Goal: Task Accomplishment & Management: Use online tool/utility

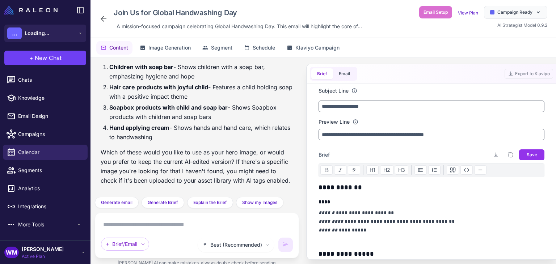
scroll to position [3397, 0]
click at [347, 71] on button "Email" at bounding box center [344, 73] width 23 height 11
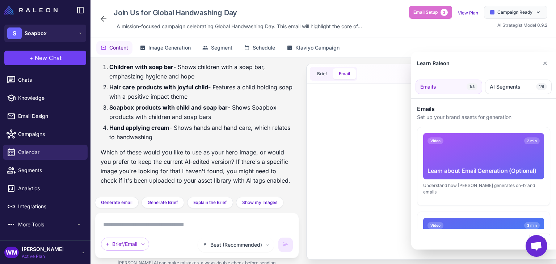
click at [550, 63] on div "Learn Raleon ✕" at bounding box center [483, 64] width 145 height 24
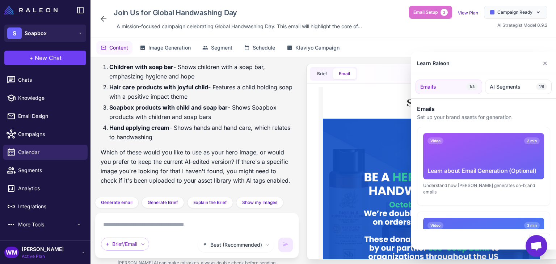
scroll to position [0, 0]
click at [545, 63] on button "✕" at bounding box center [544, 63] width 10 height 14
click at [544, 60] on button "✕" at bounding box center [544, 63] width 10 height 14
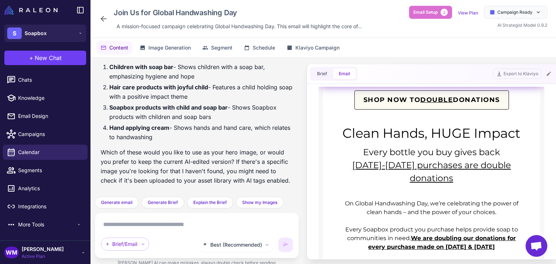
scroll to position [182, 0]
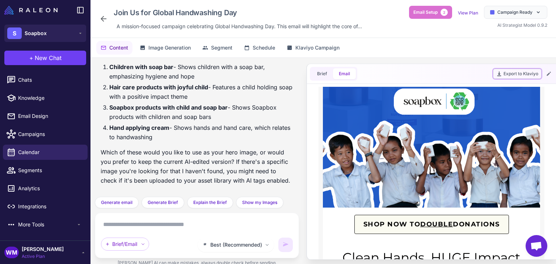
click at [505, 74] on button "Export to Klaviyo" at bounding box center [517, 74] width 48 height 10
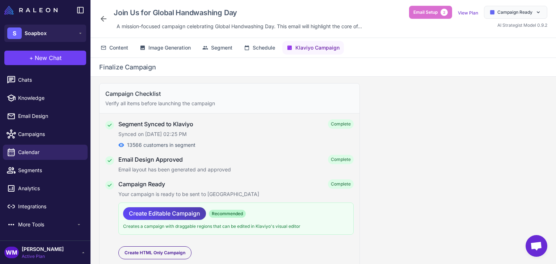
scroll to position [0, 0]
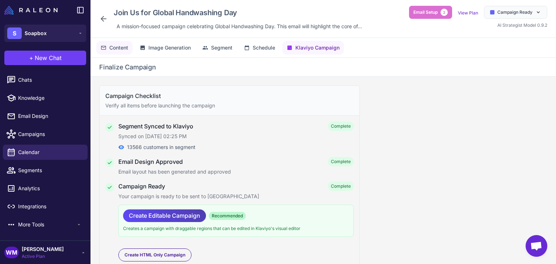
click at [116, 48] on span "Content" at bounding box center [118, 48] width 19 height 8
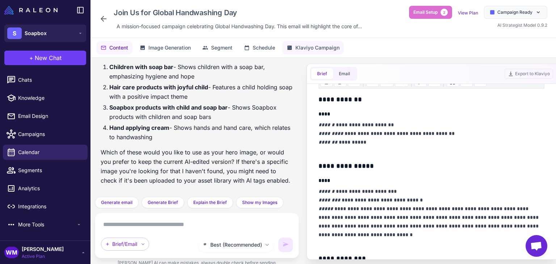
scroll to position [109, 0]
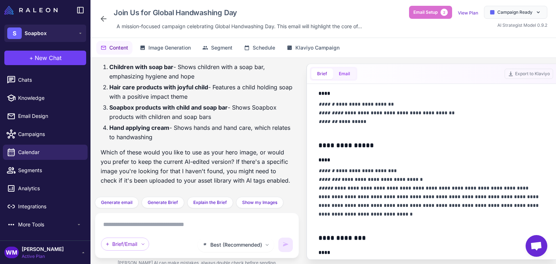
click at [343, 74] on button "Email" at bounding box center [344, 73] width 23 height 11
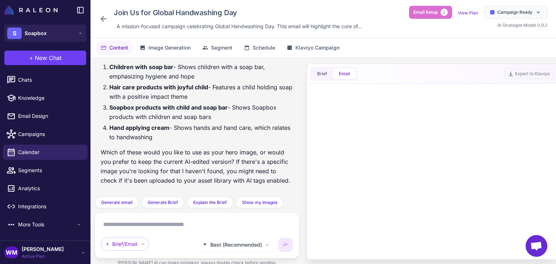
scroll to position [0, 0]
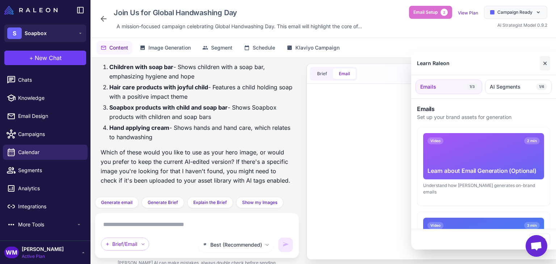
click at [547, 65] on button "✕" at bounding box center [544, 63] width 10 height 14
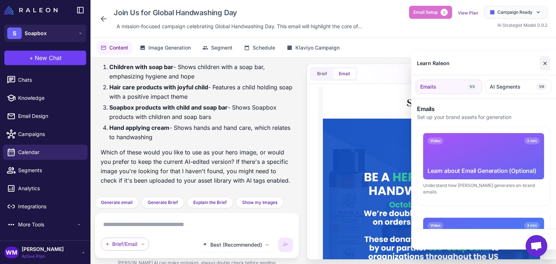
click at [544, 62] on button "✕" at bounding box center [544, 63] width 10 height 14
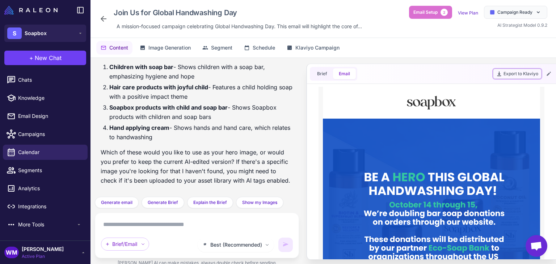
click at [512, 77] on button "Export to Klaviyo" at bounding box center [517, 74] width 48 height 10
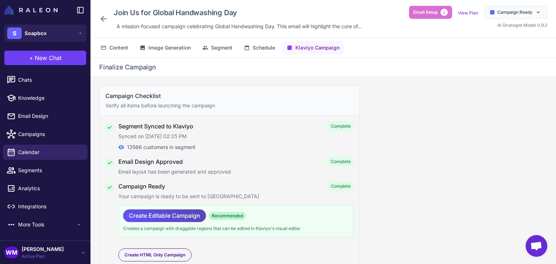
click at [177, 217] on span "Create Editable Campaign" at bounding box center [164, 215] width 71 height 13
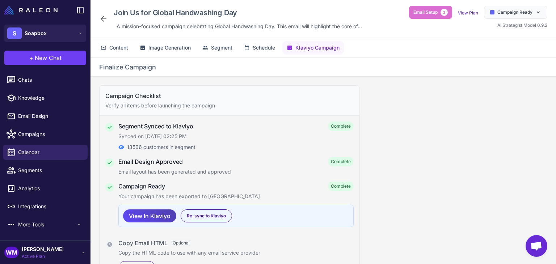
click at [524, 55] on div "Content Image Generation Segment Schedule Klaviyo Campaign" at bounding box center [322, 48] width 465 height 20
click at [105, 48] on icon at bounding box center [104, 48] width 6 height 6
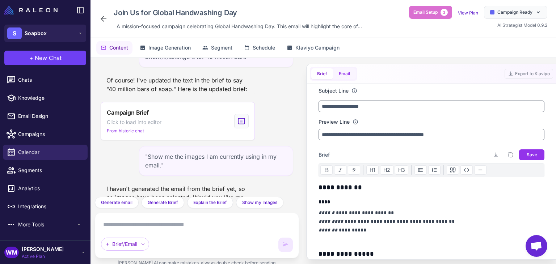
scroll to position [3397, 0]
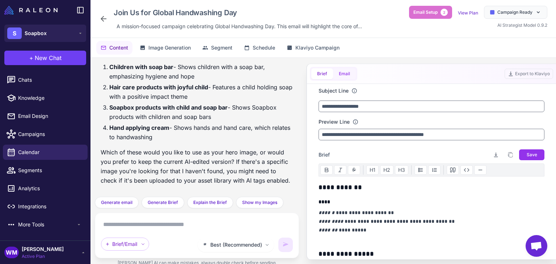
click at [337, 73] on button "Email" at bounding box center [344, 73] width 23 height 11
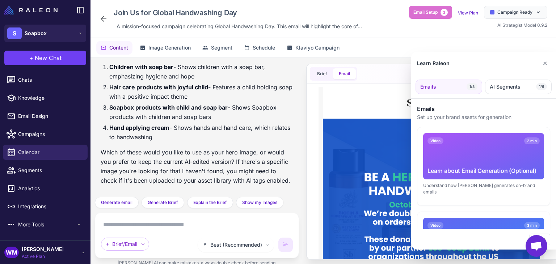
scroll to position [0, 0]
click at [544, 65] on button "✕" at bounding box center [544, 63] width 10 height 14
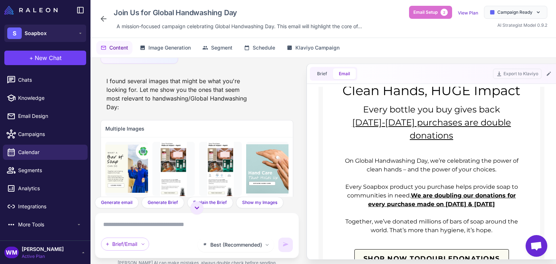
scroll to position [146, 0]
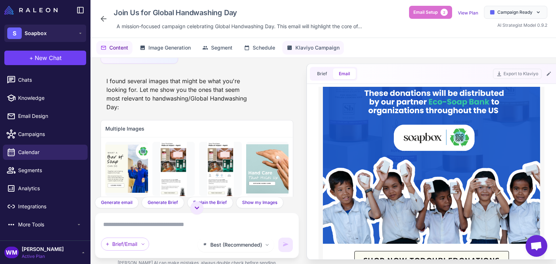
click at [313, 48] on span "Klaviyo Campaign" at bounding box center [317, 48] width 44 height 8
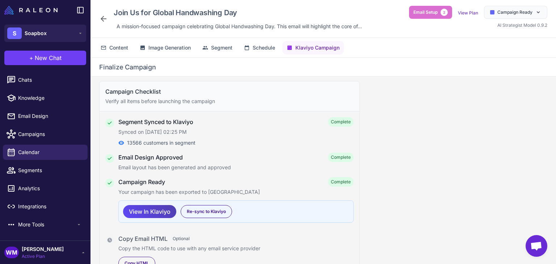
scroll to position [0, 0]
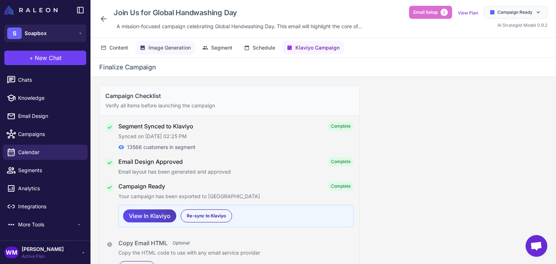
click at [166, 50] on span "Image Generation" at bounding box center [169, 48] width 42 height 8
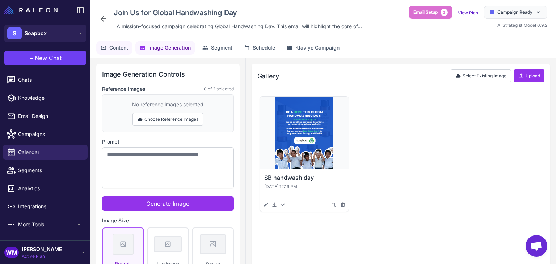
click at [117, 51] on span "Content" at bounding box center [118, 48] width 19 height 8
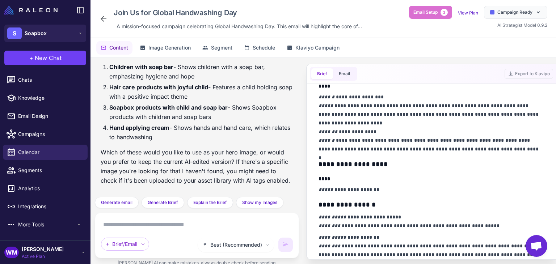
scroll to position [434, 0]
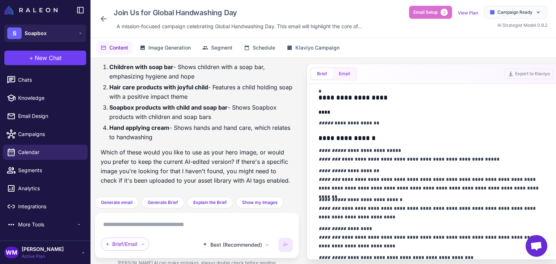
click at [340, 69] on button "Email" at bounding box center [344, 73] width 23 height 11
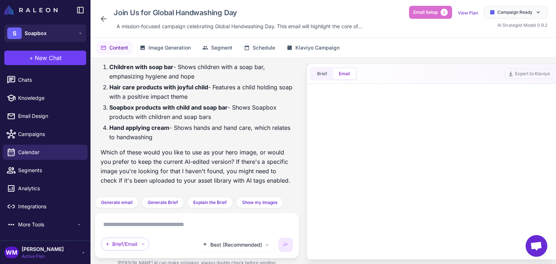
scroll to position [0, 0]
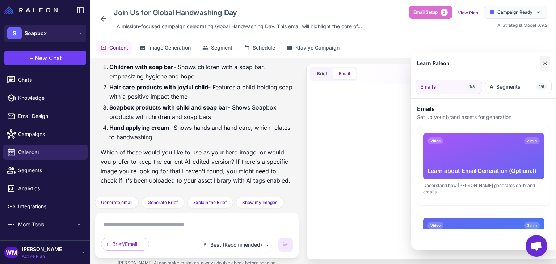
click at [546, 62] on button "✕" at bounding box center [544, 63] width 10 height 14
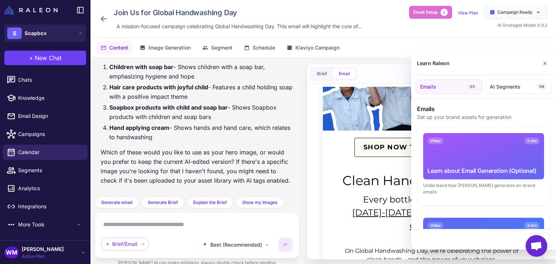
scroll to position [289, 0]
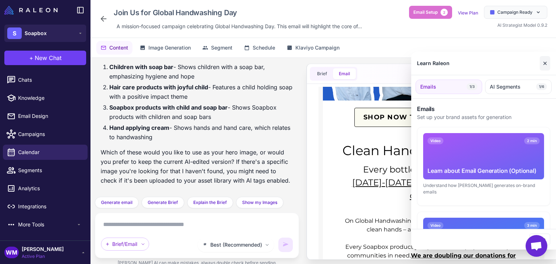
click at [543, 63] on button "✕" at bounding box center [544, 63] width 10 height 14
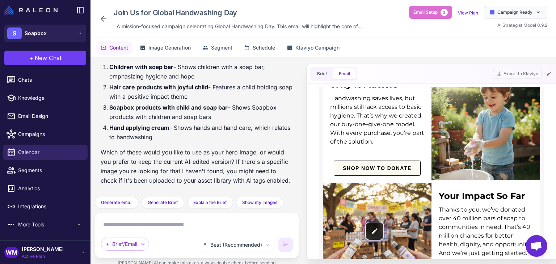
scroll to position [514, 0]
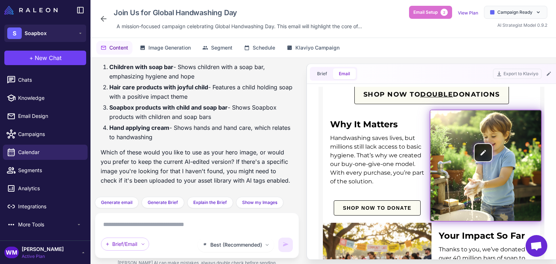
drag, startPoint x: 460, startPoint y: 145, endPoint x: 454, endPoint y: 145, distance: 6.2
click at [454, 145] on img at bounding box center [485, 165] width 111 height 111
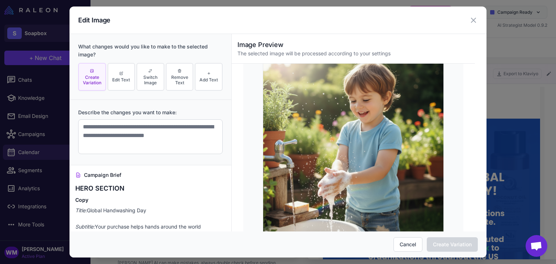
scroll to position [0, 0]
click at [346, 14] on div "Edit Image" at bounding box center [277, 20] width 417 height 27
click at [476, 21] on icon at bounding box center [473, 20] width 9 height 9
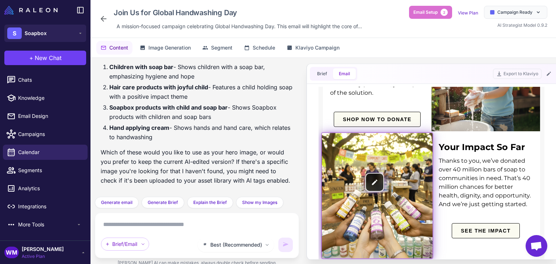
scroll to position [615, 0]
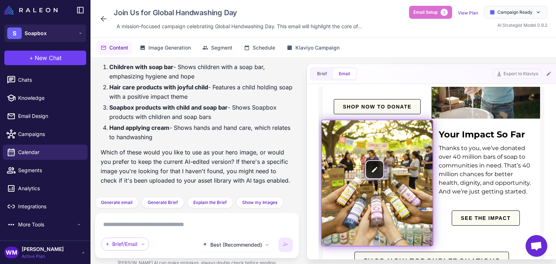
click at [396, 171] on img at bounding box center [377, 183] width 111 height 126
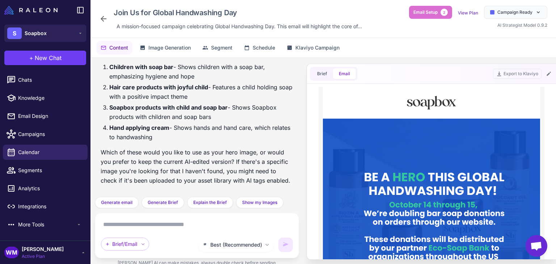
scroll to position [0, 0]
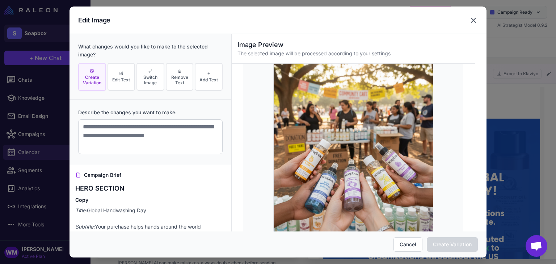
click at [472, 19] on icon at bounding box center [473, 20] width 4 height 4
